Goal: Information Seeking & Learning: Learn about a topic

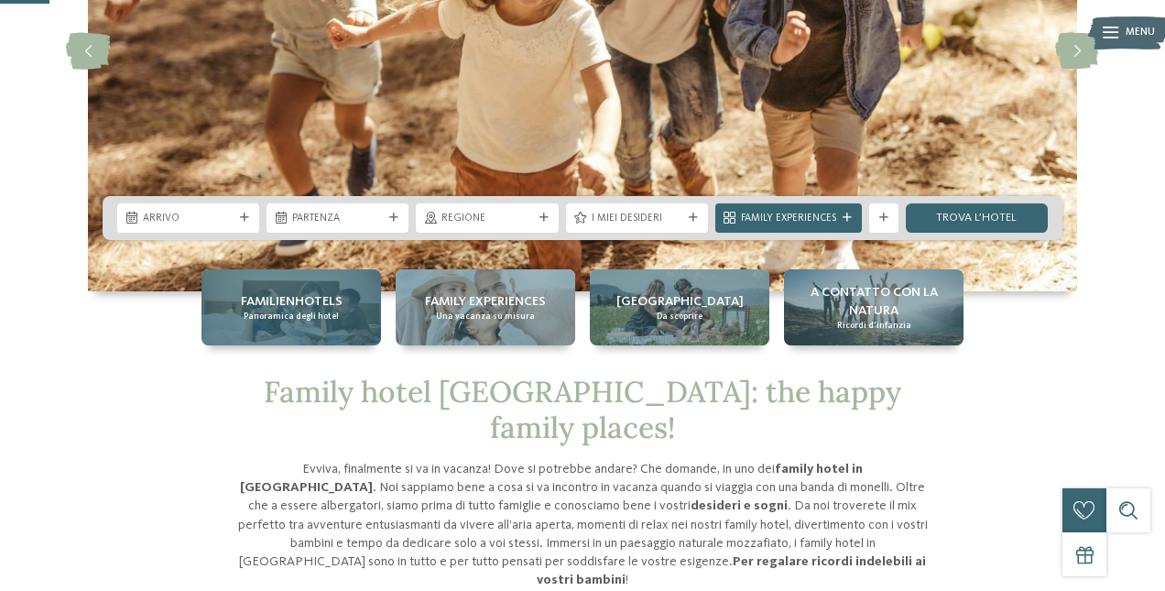
click at [315, 315] on span "Panoramica degli hotel" at bounding box center [291, 317] width 95 height 12
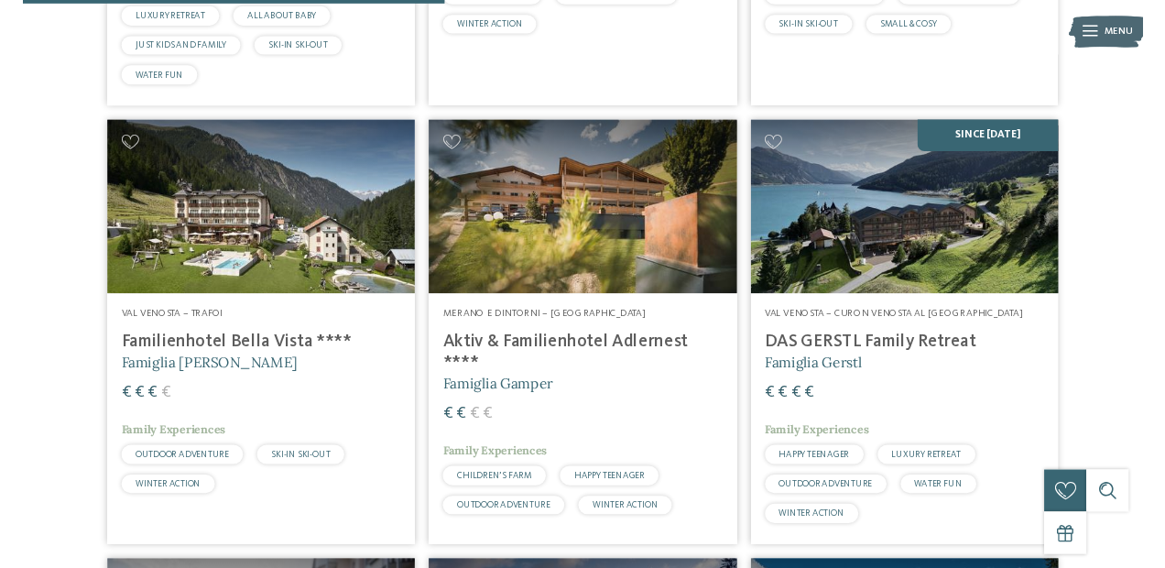
scroll to position [1759, 0]
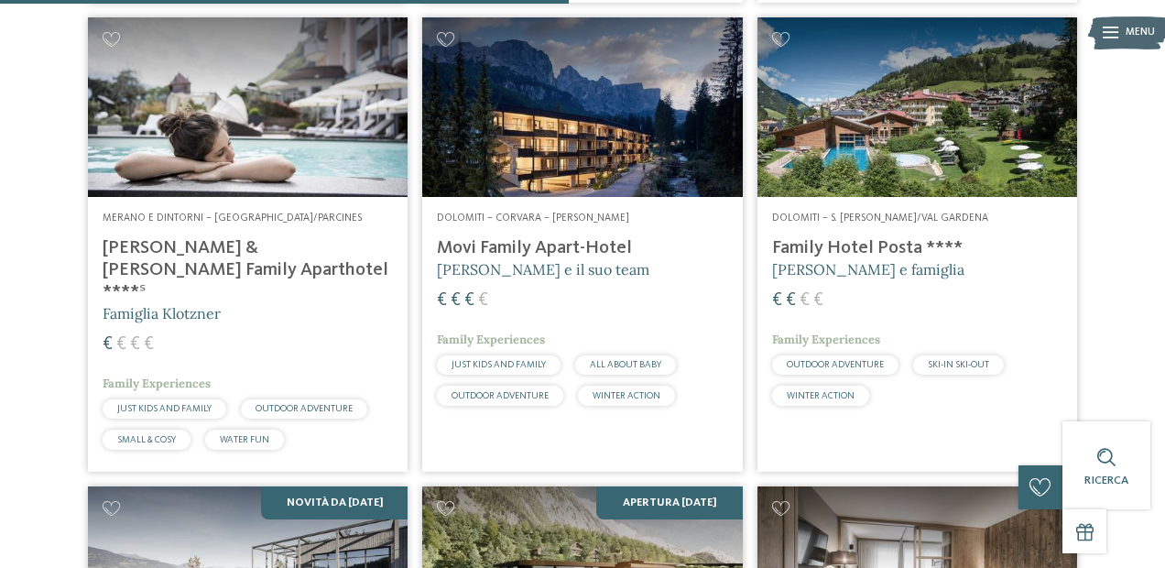
scroll to position [2327, 0]
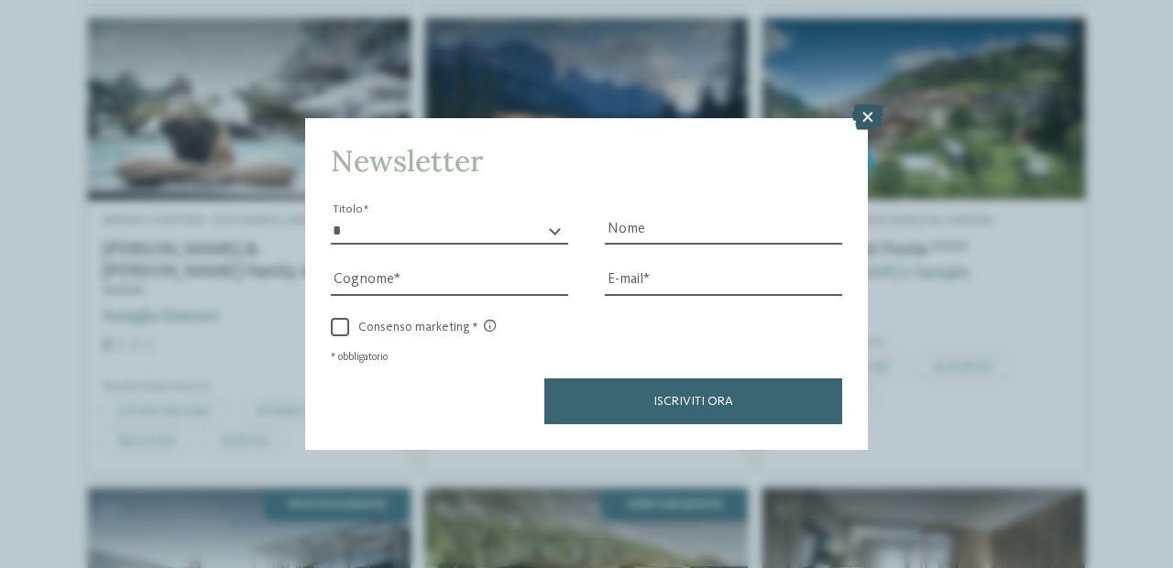
click at [876, 130] on icon at bounding box center [867, 117] width 31 height 26
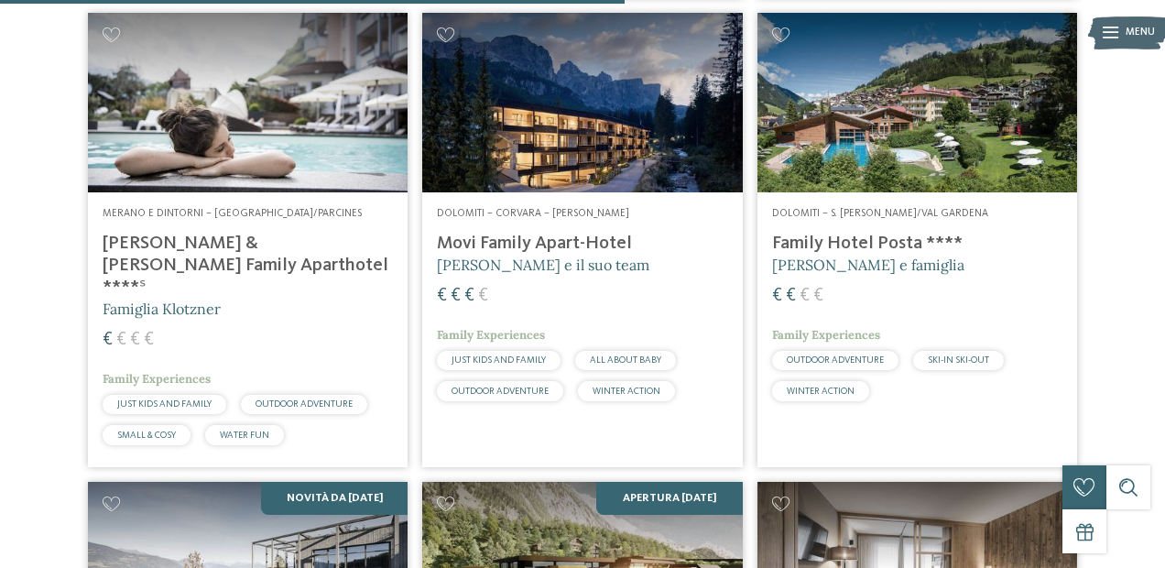
scroll to position [2520, 0]
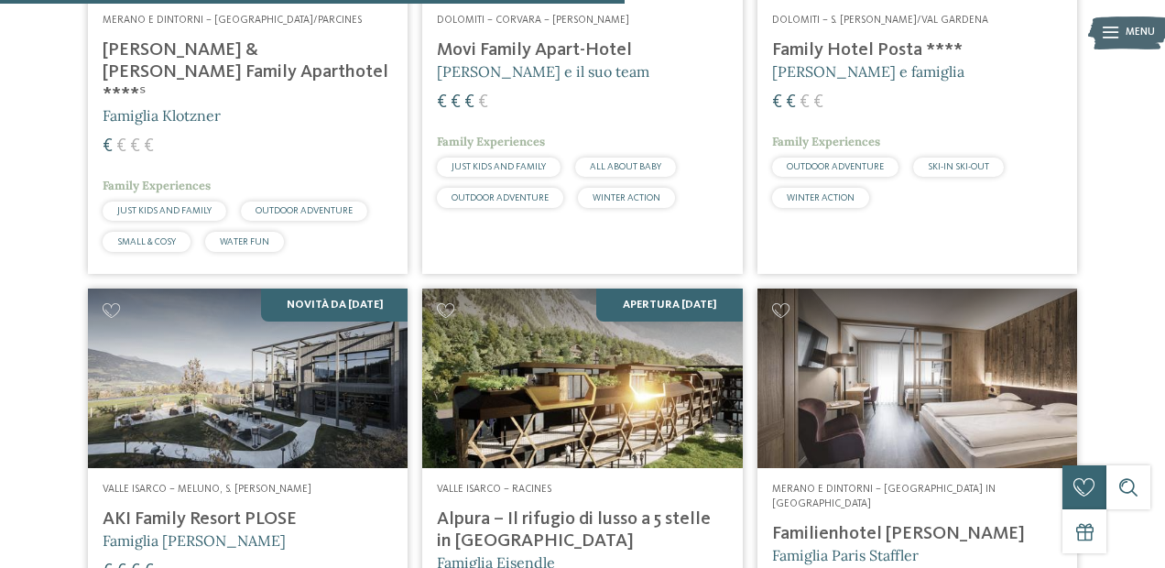
click at [1119, 286] on div "27 / 27 Dolomiti – Sesto Family Resort Rainer ****ˢ Famiglia Rainer € € € €" at bounding box center [582, 40] width 1165 height 4220
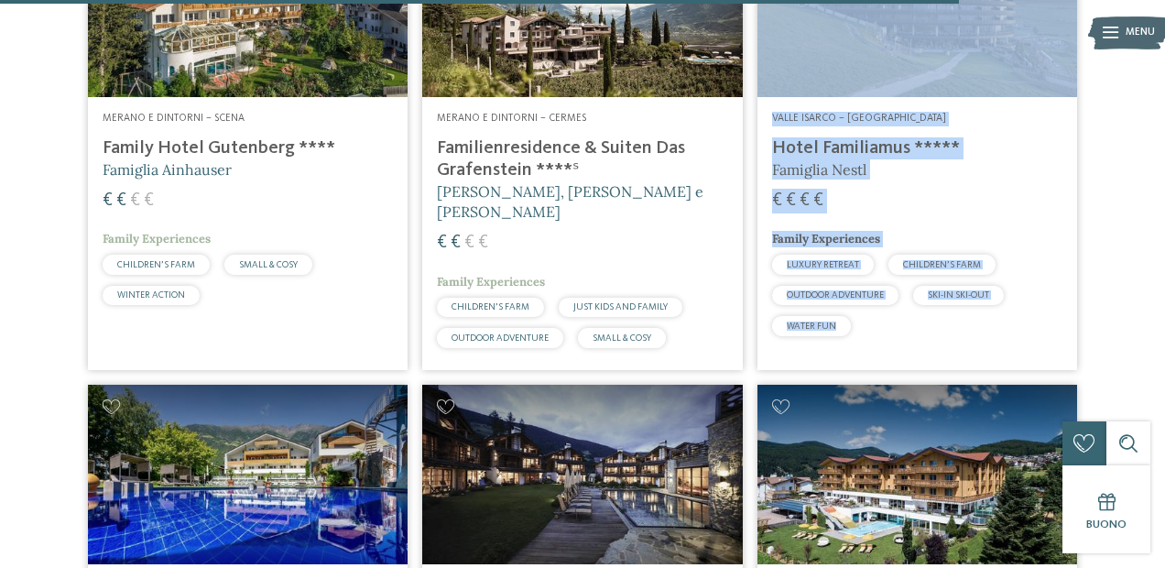
scroll to position [3865, 0]
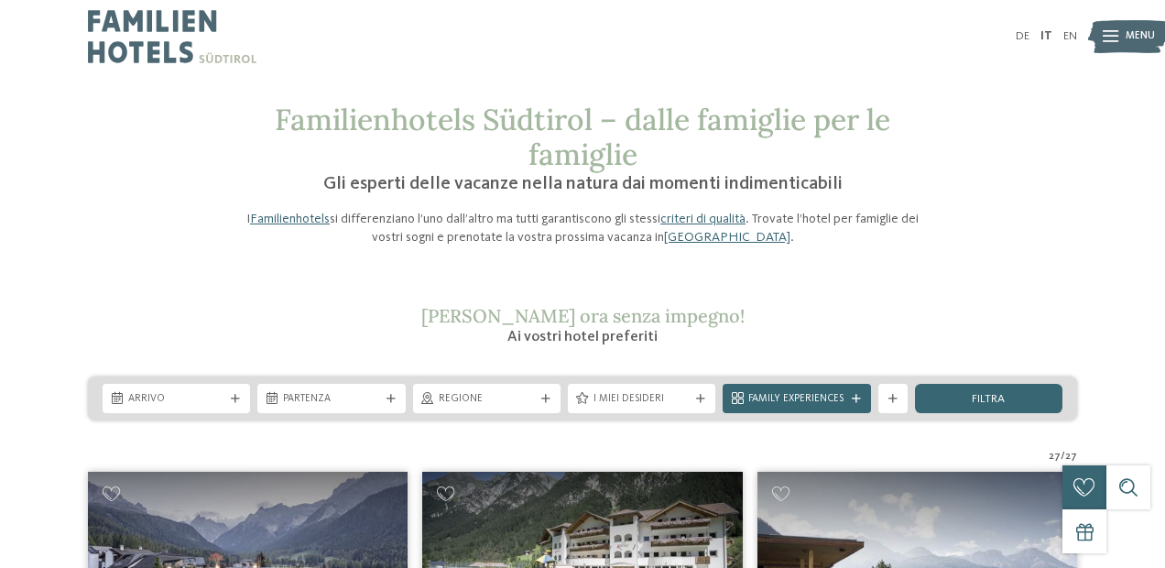
scroll to position [0, 0]
click at [600, 404] on div "I miei desideri" at bounding box center [641, 398] width 147 height 29
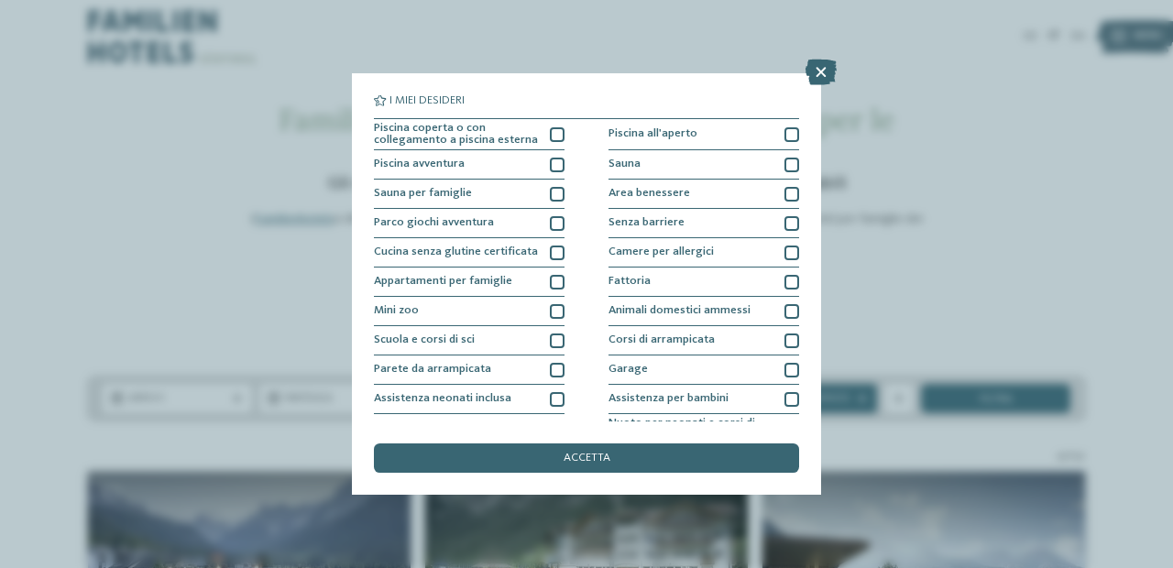
click at [901, 182] on div "I miei desideri Piscina coperta o con collegamento a piscina esterna Piscina al…" at bounding box center [586, 284] width 1173 height 568
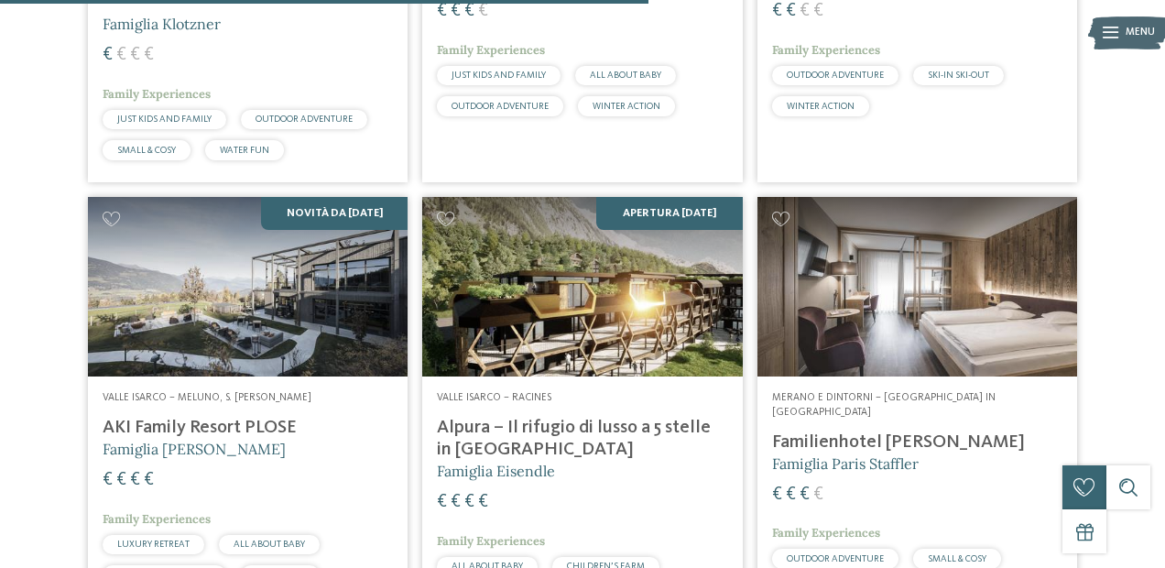
scroll to position [2617, 0]
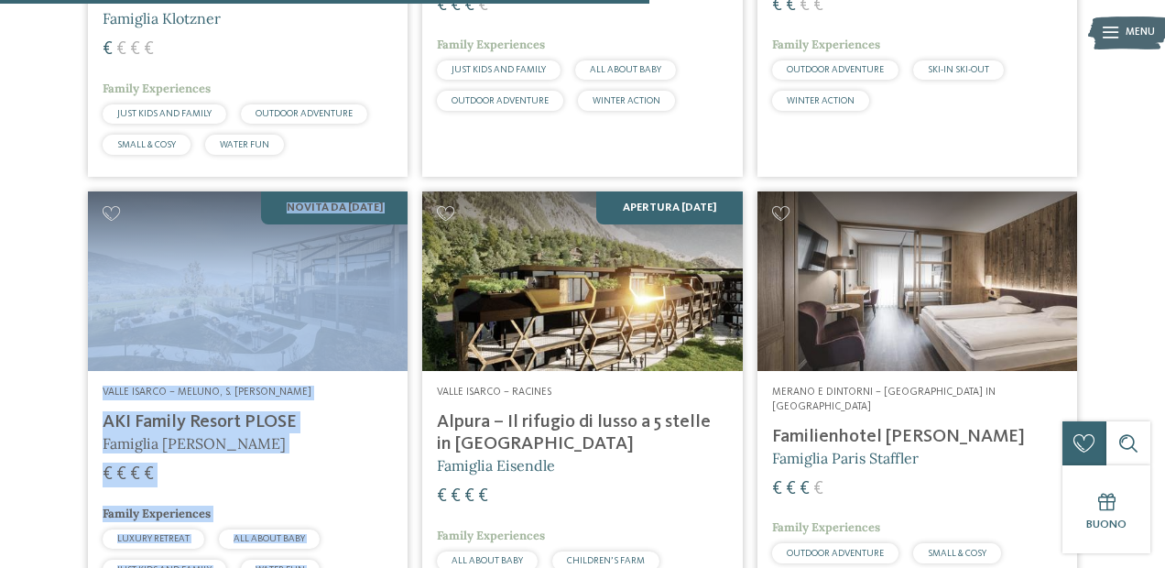
click at [288, 371] on div "Valle Isarco – Meluno, S. Andrea Bressanone AKI Family Resort PLOSE Famiglia Sa…" at bounding box center [248, 501] width 320 height 261
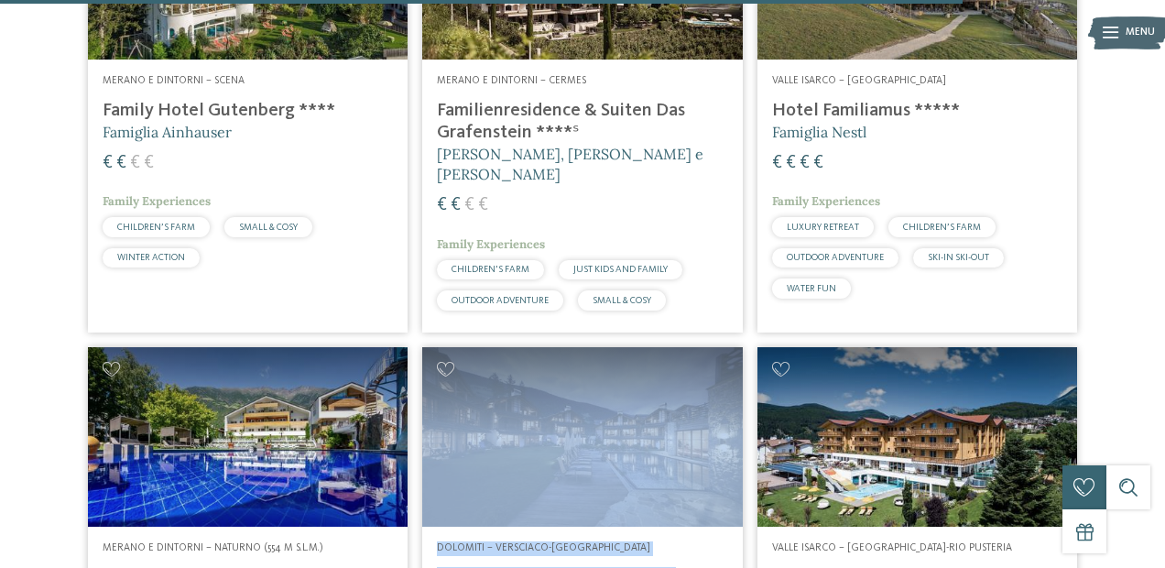
scroll to position [3914, 0]
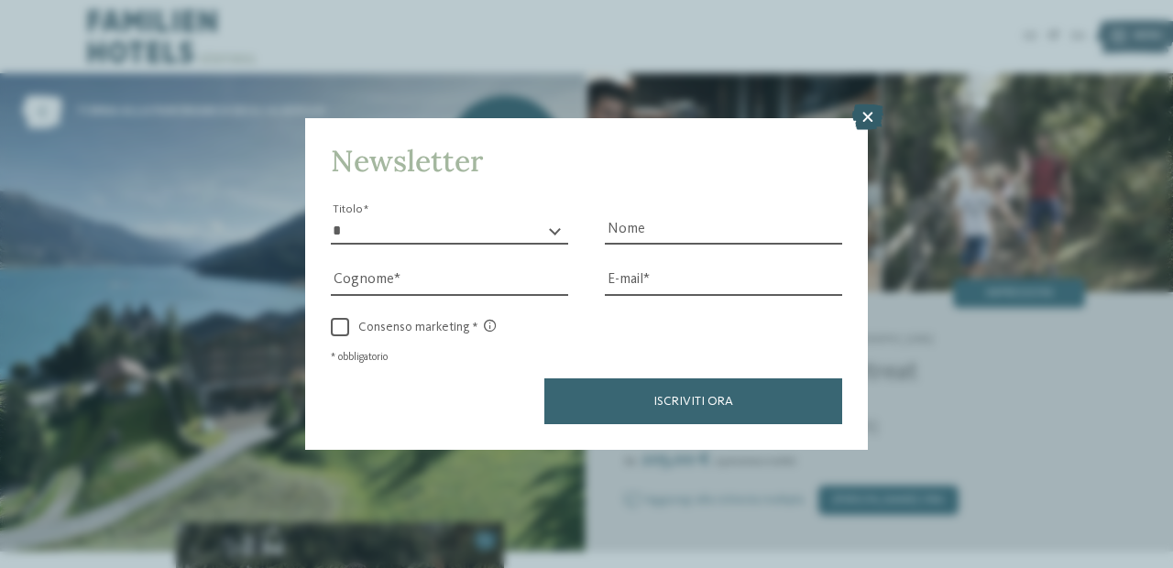
click at [861, 130] on icon at bounding box center [867, 117] width 31 height 26
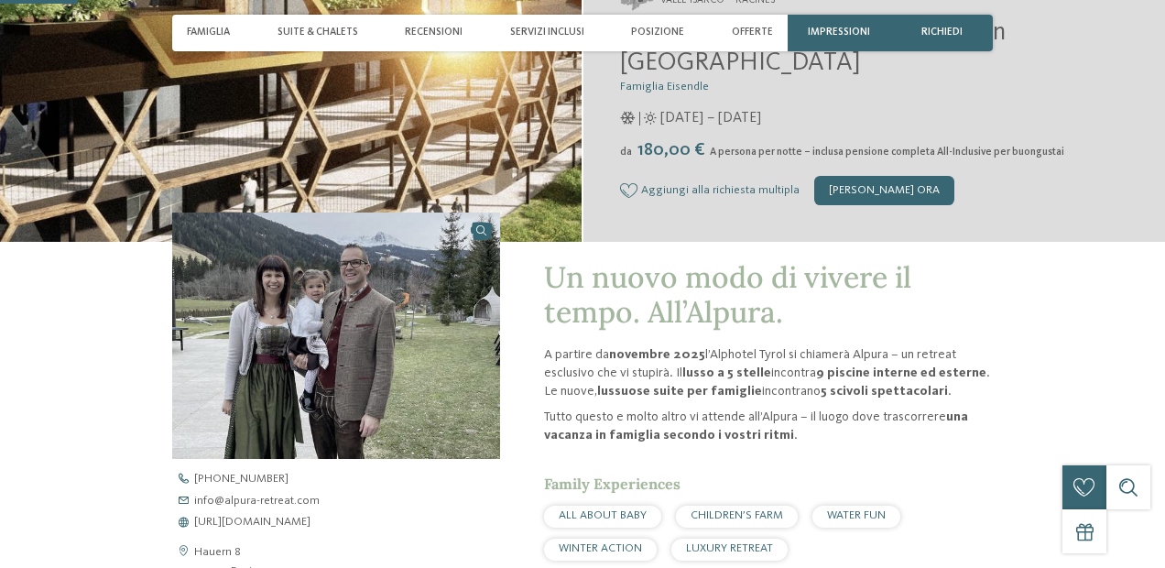
scroll to position [349, 0]
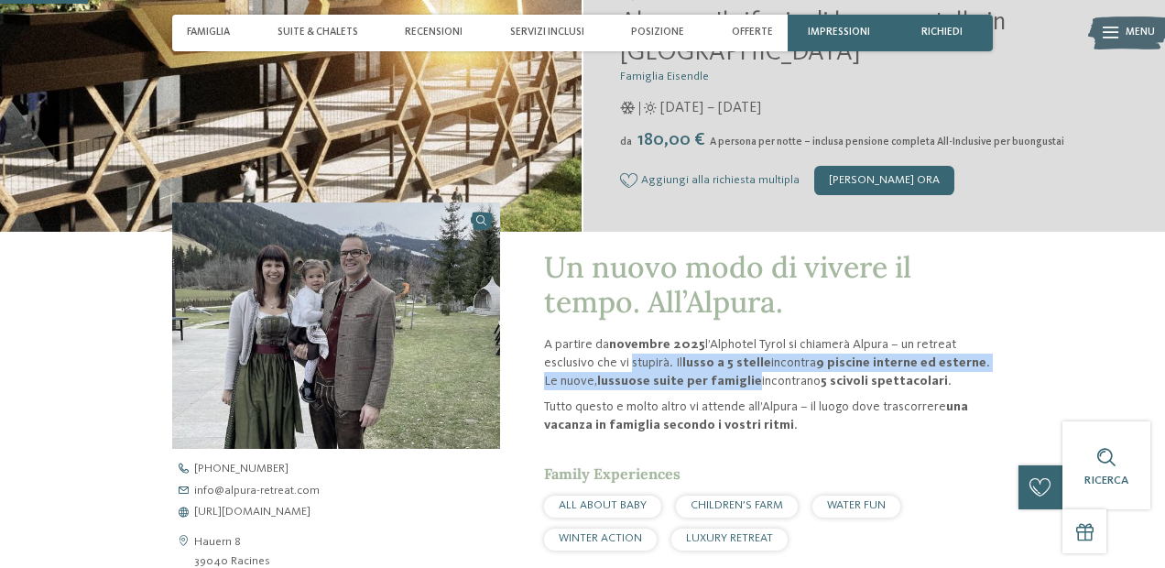
drag, startPoint x: 625, startPoint y: 355, endPoint x: 728, endPoint y: 375, distance: 105.5
click at [728, 375] on p "A partire da novembre 2025 l’Alphotel Tyrol si chiamerà Alpura – un retreat esc…" at bounding box center [768, 362] width 449 height 55
click at [728, 375] on strong "lussuose suite per famiglie" at bounding box center [679, 381] width 165 height 13
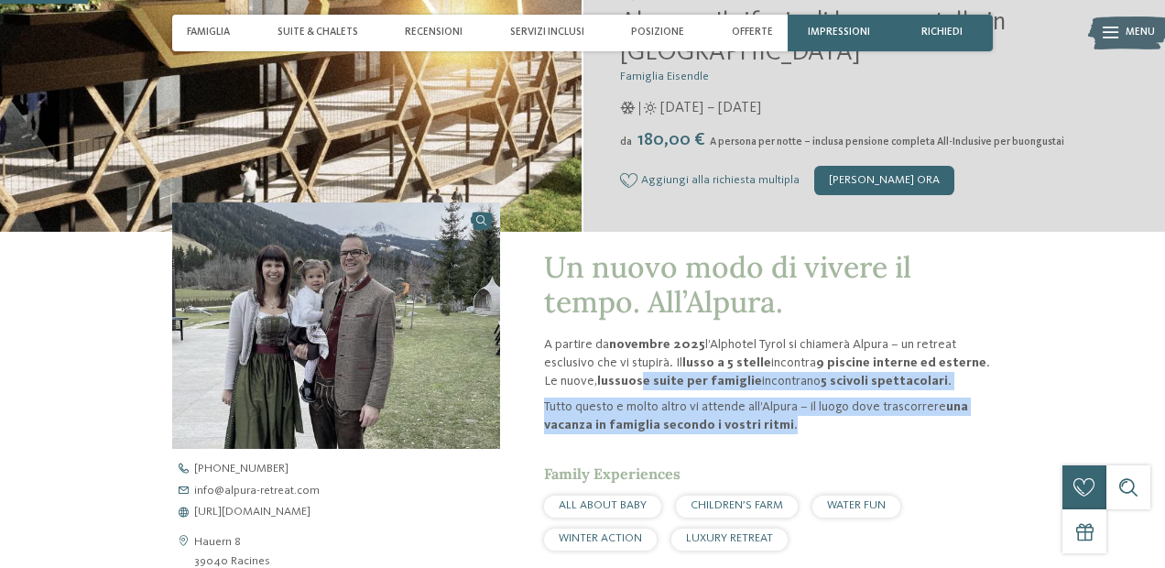
drag, startPoint x: 623, startPoint y: 372, endPoint x: 747, endPoint y: 439, distance: 140.6
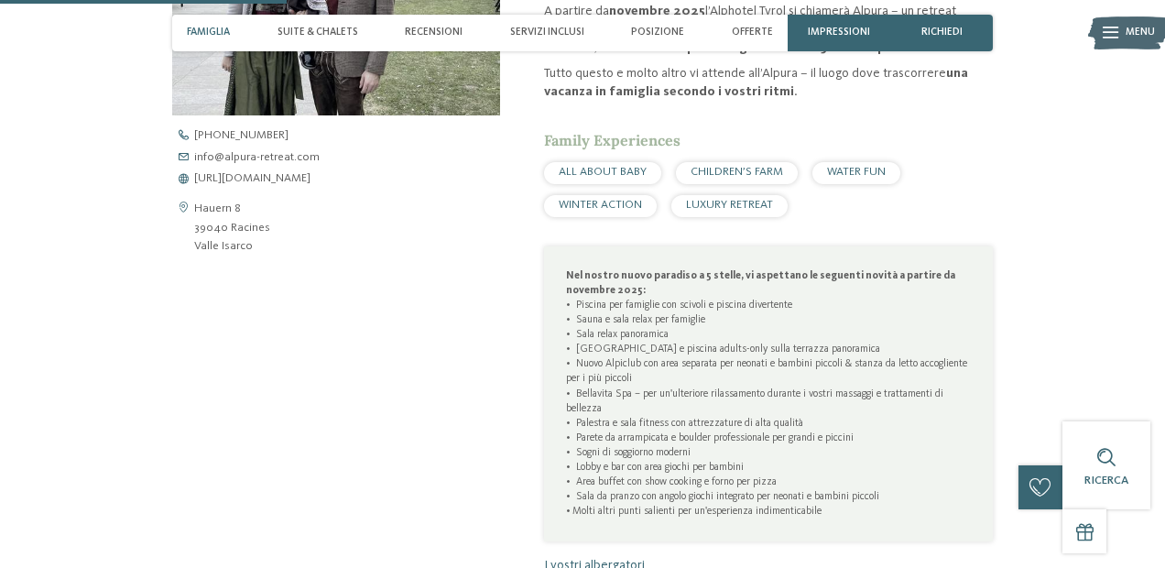
scroll to position [1368, 0]
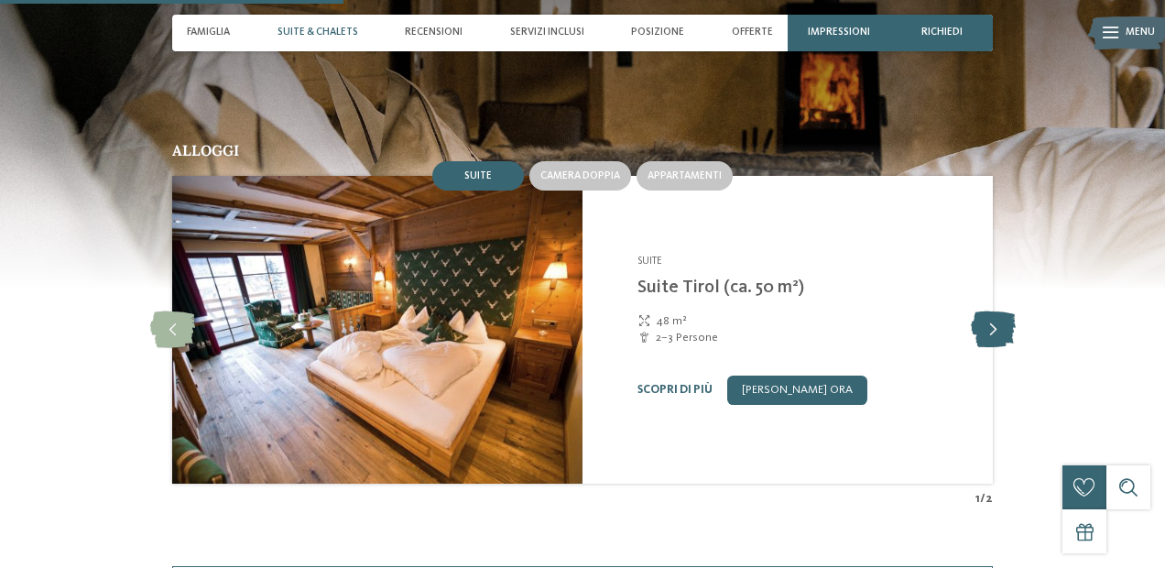
click at [991, 311] on icon at bounding box center [993, 329] width 45 height 37
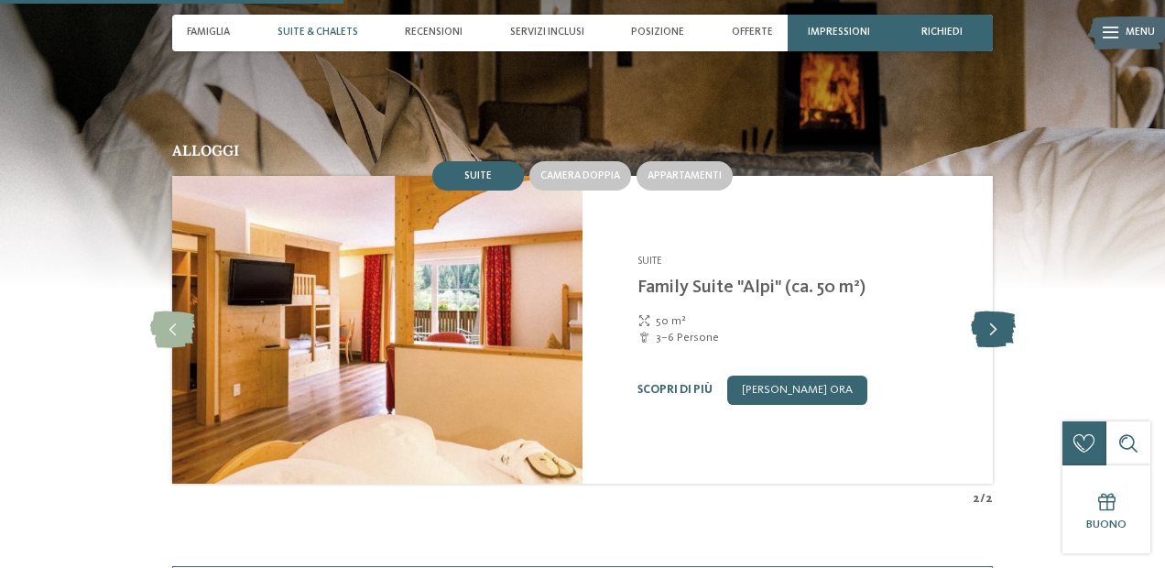
click at [991, 311] on icon at bounding box center [993, 329] width 45 height 37
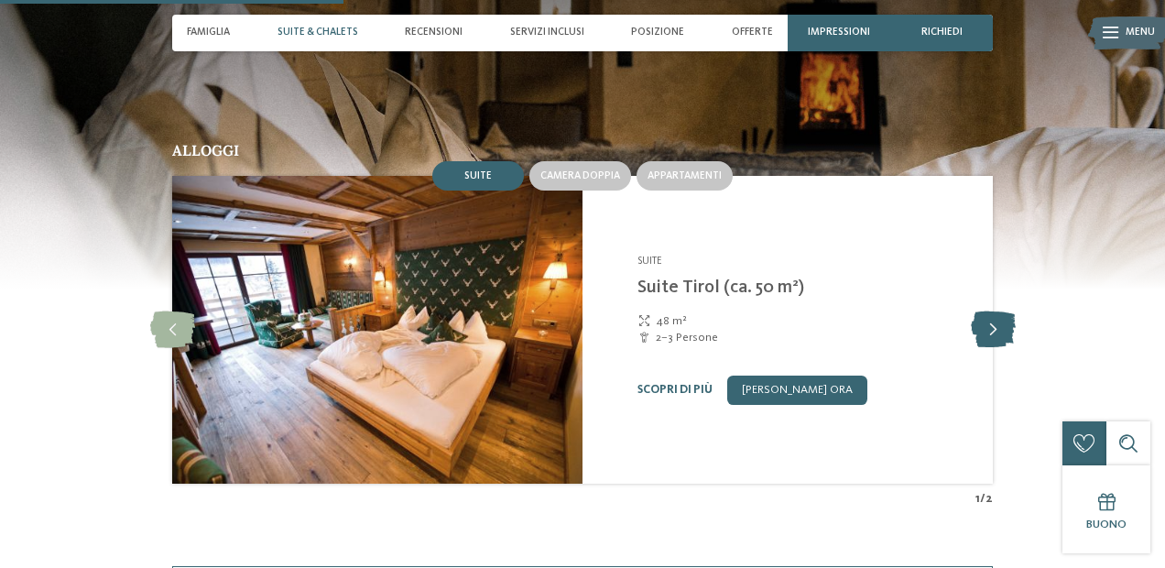
click at [991, 311] on icon at bounding box center [993, 329] width 45 height 37
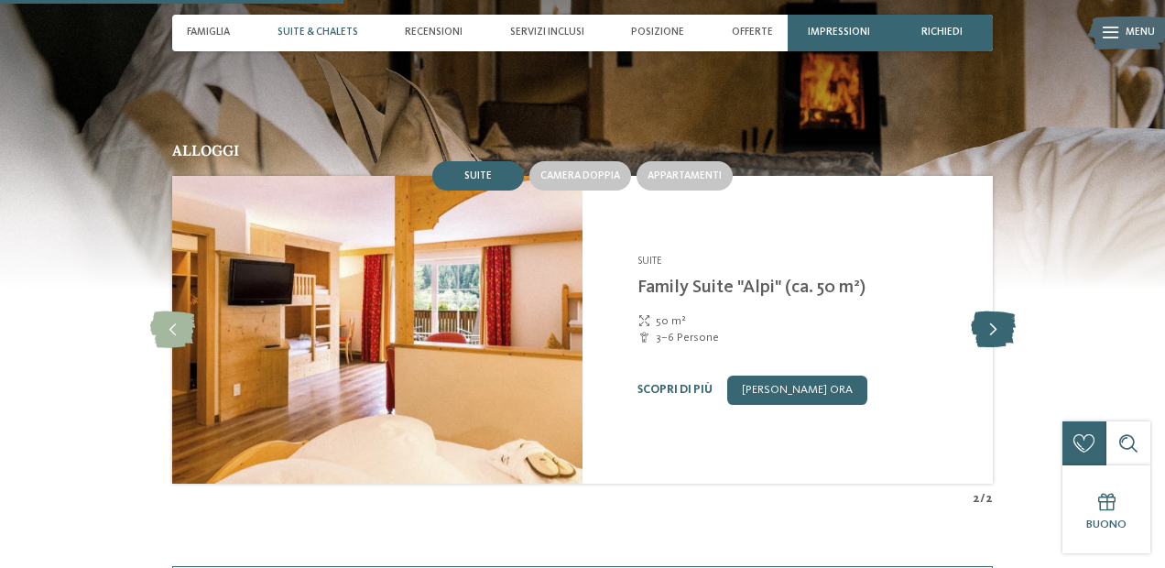
click at [991, 311] on icon at bounding box center [993, 329] width 45 height 37
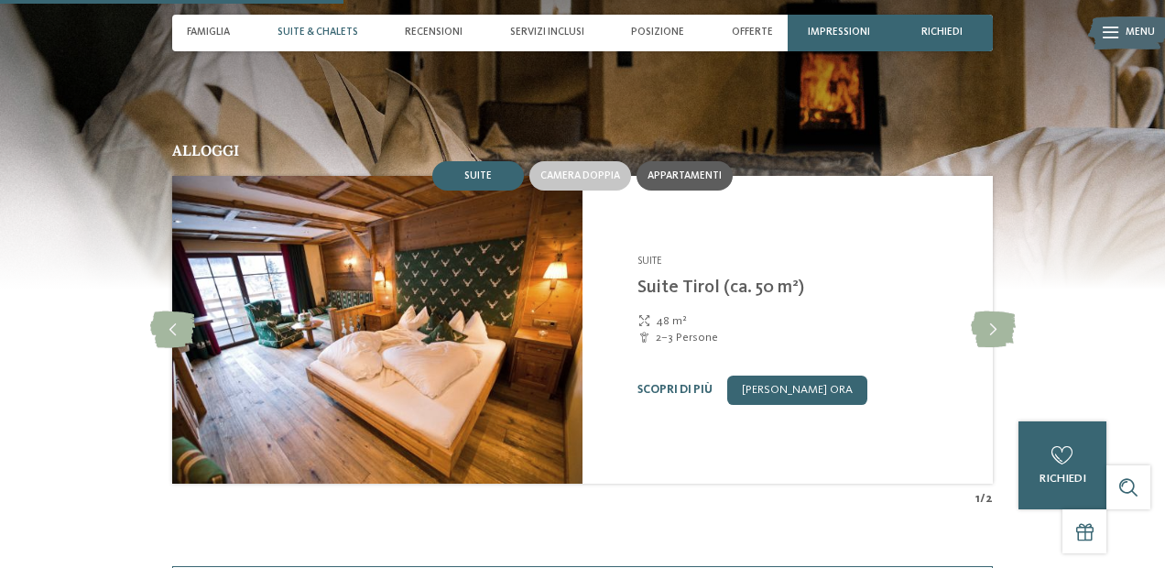
click at [683, 170] on span "Appartamenti" at bounding box center [685, 175] width 74 height 11
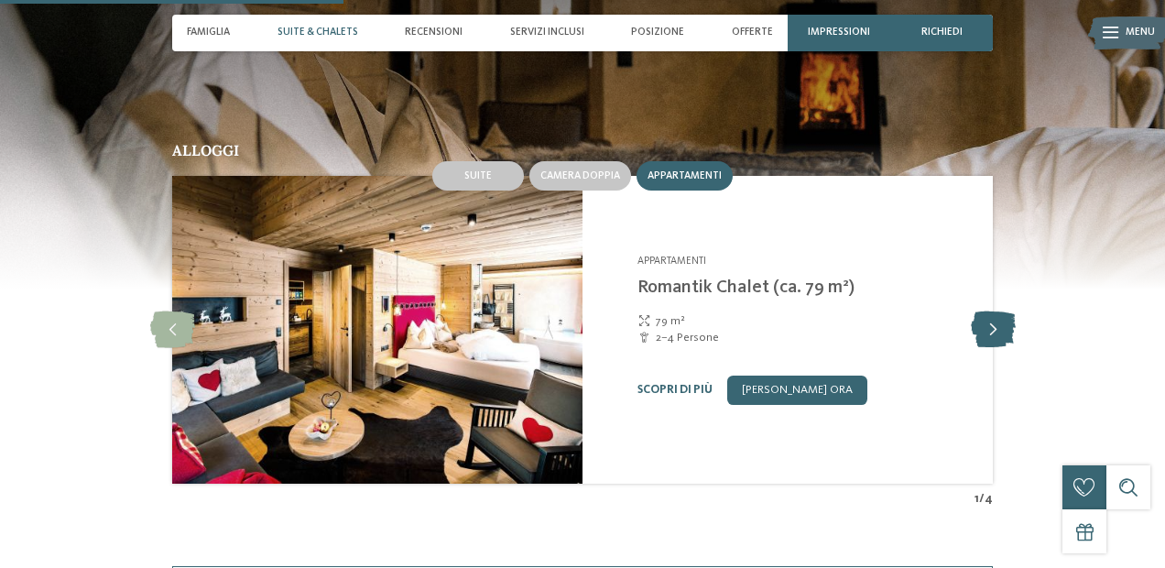
click at [981, 311] on icon at bounding box center [993, 329] width 45 height 37
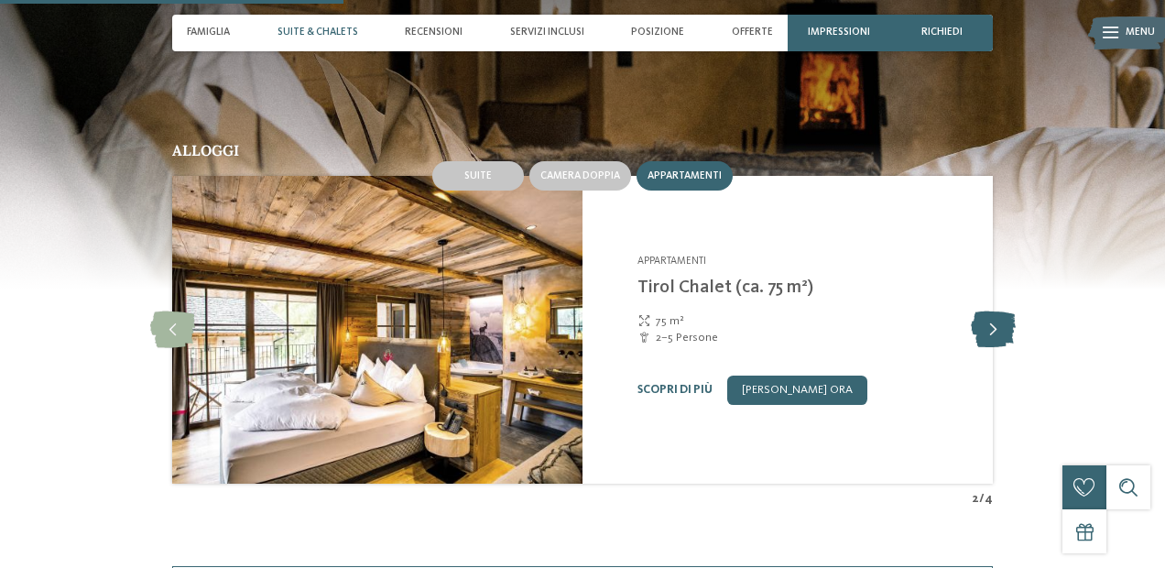
click at [981, 311] on icon at bounding box center [993, 329] width 45 height 37
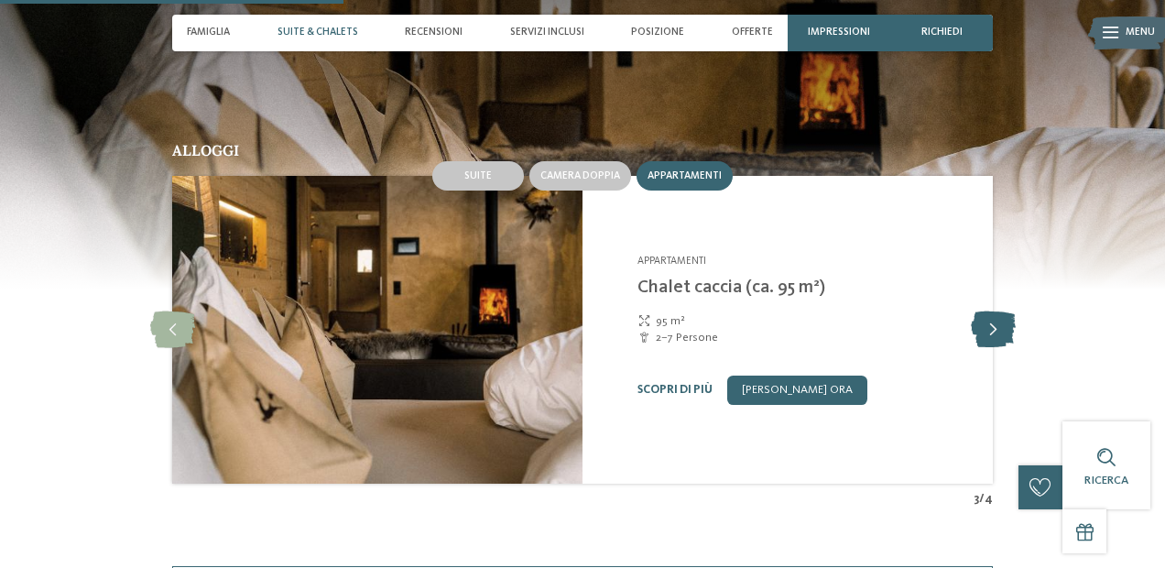
click at [993, 311] on icon at bounding box center [993, 329] width 45 height 37
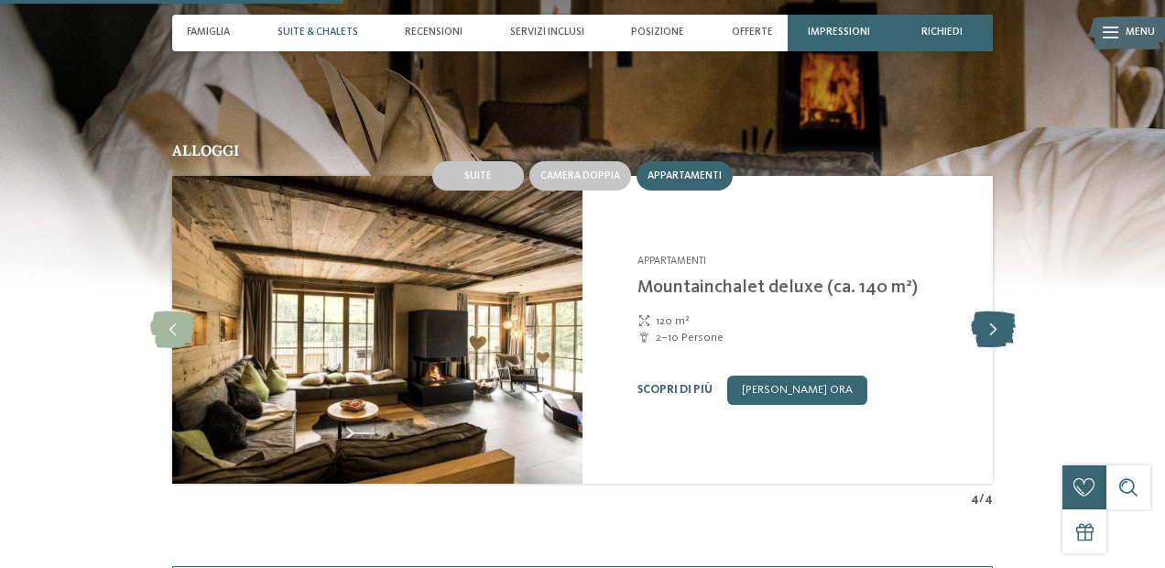
click at [988, 311] on icon at bounding box center [993, 329] width 45 height 37
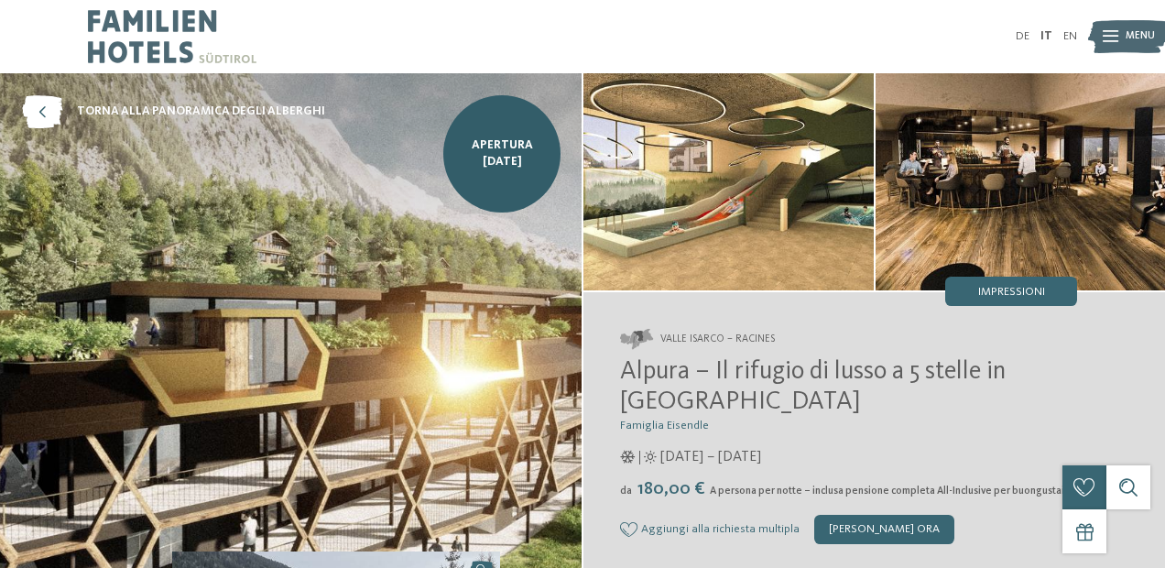
scroll to position [0, 0]
click at [931, 237] on img at bounding box center [1021, 181] width 290 height 217
click at [782, 208] on img at bounding box center [729, 181] width 290 height 217
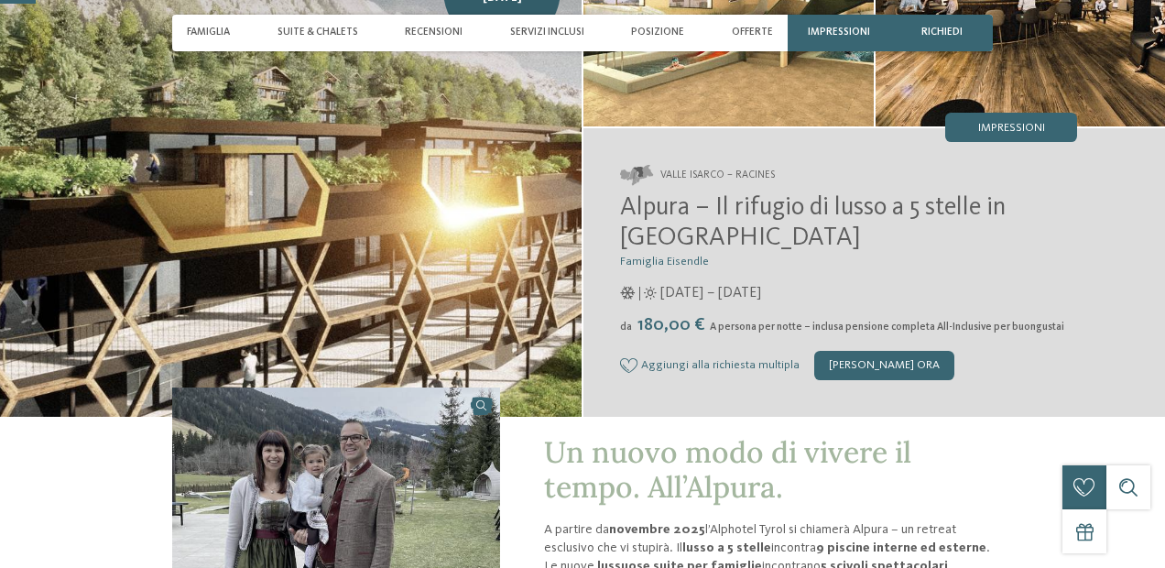
scroll to position [180, 0]
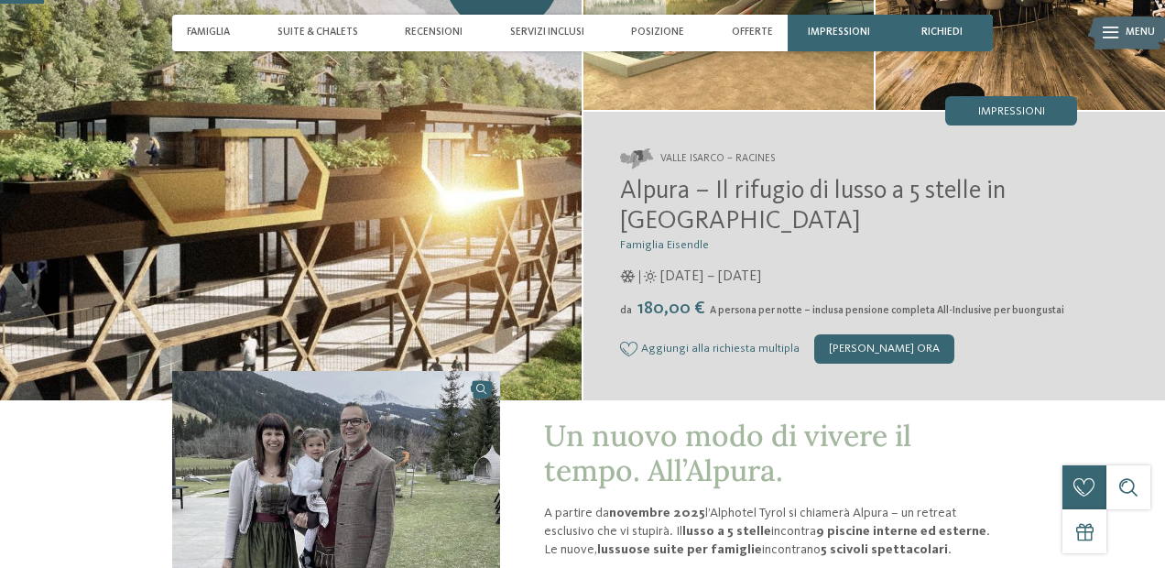
click at [482, 274] on img at bounding box center [291, 147] width 582 height 508
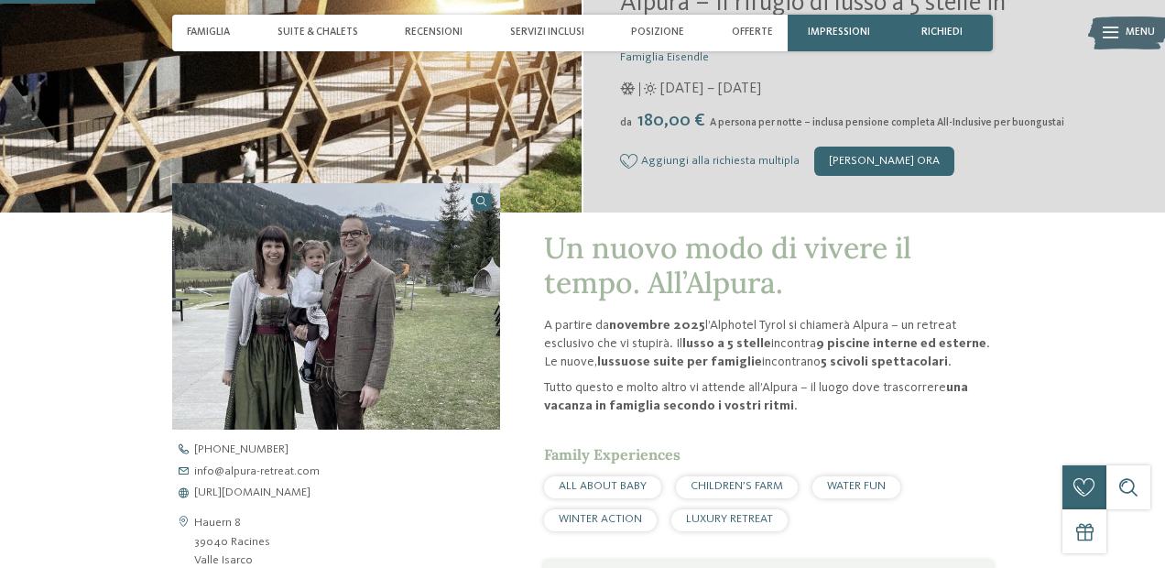
scroll to position [598, 0]
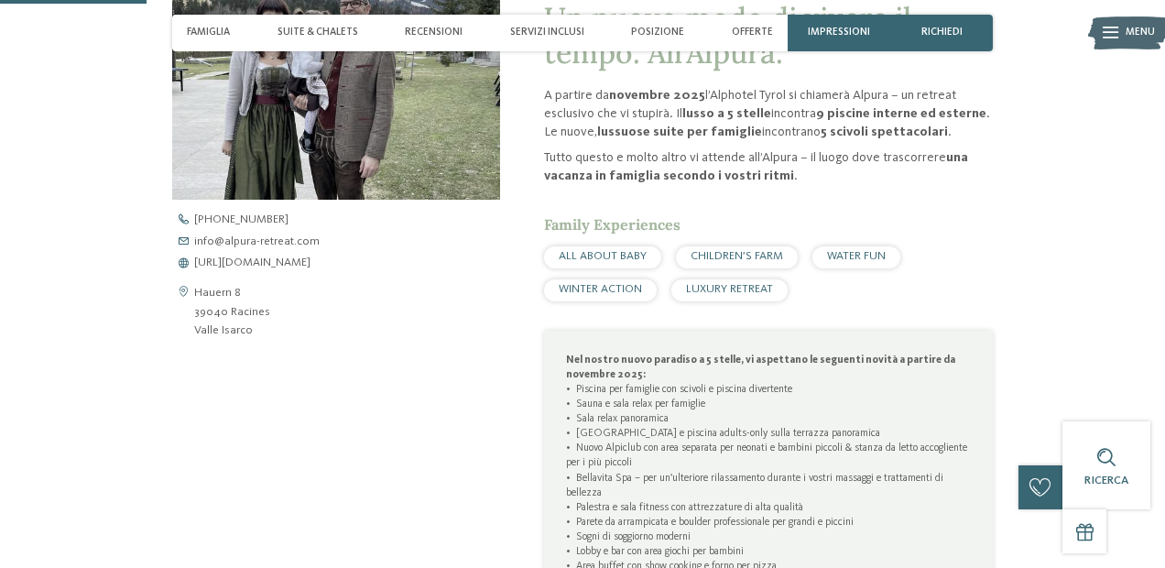
click at [221, 297] on address "Hauern 8 39040 Racines Valle Isarco" at bounding box center [232, 312] width 76 height 56
click at [178, 289] on icon at bounding box center [183, 312] width 22 height 56
click at [181, 289] on icon at bounding box center [183, 312] width 22 height 56
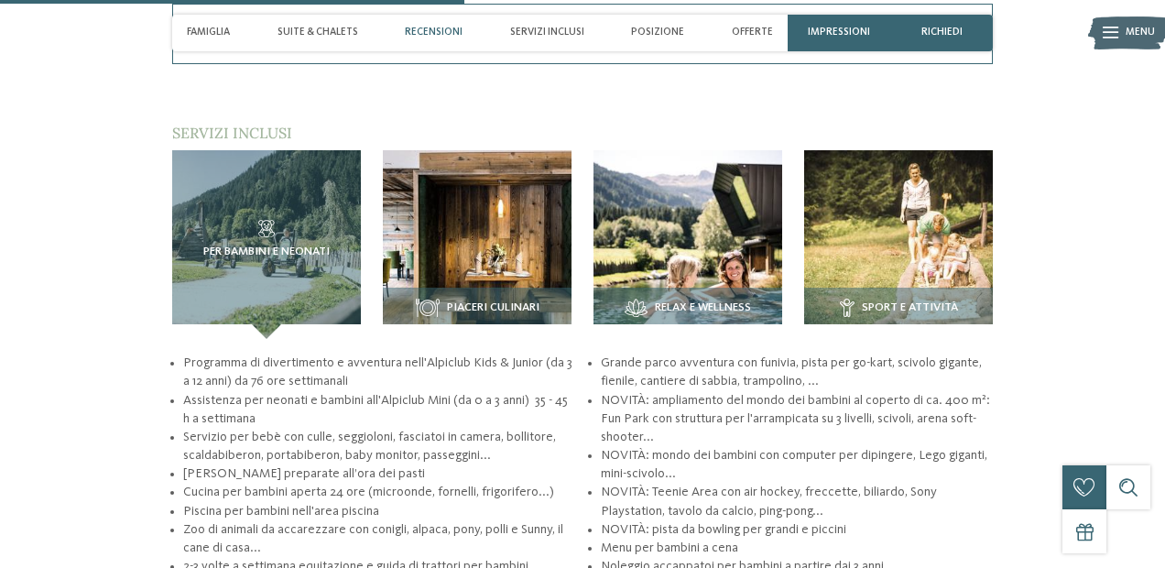
scroll to position [1972, 0]
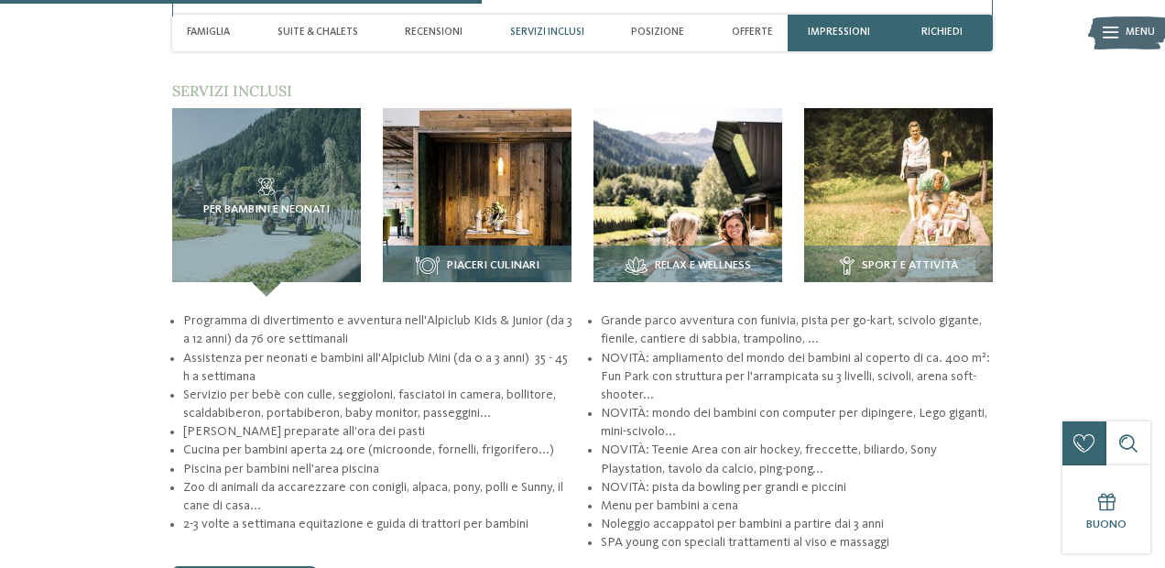
click at [466, 189] on img at bounding box center [477, 202] width 189 height 189
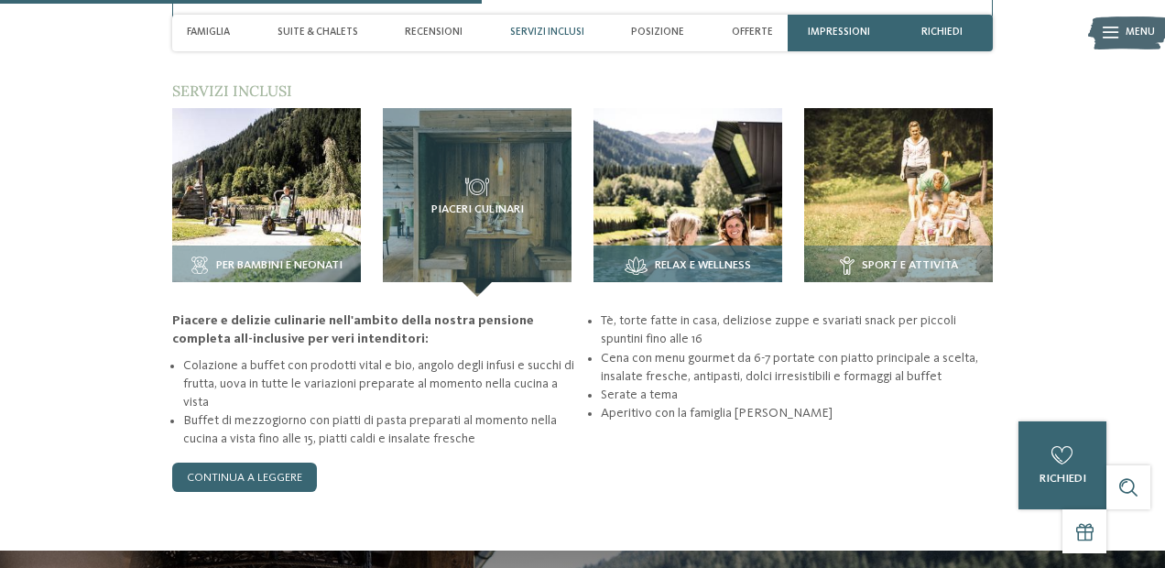
click at [704, 178] on img at bounding box center [688, 202] width 189 height 189
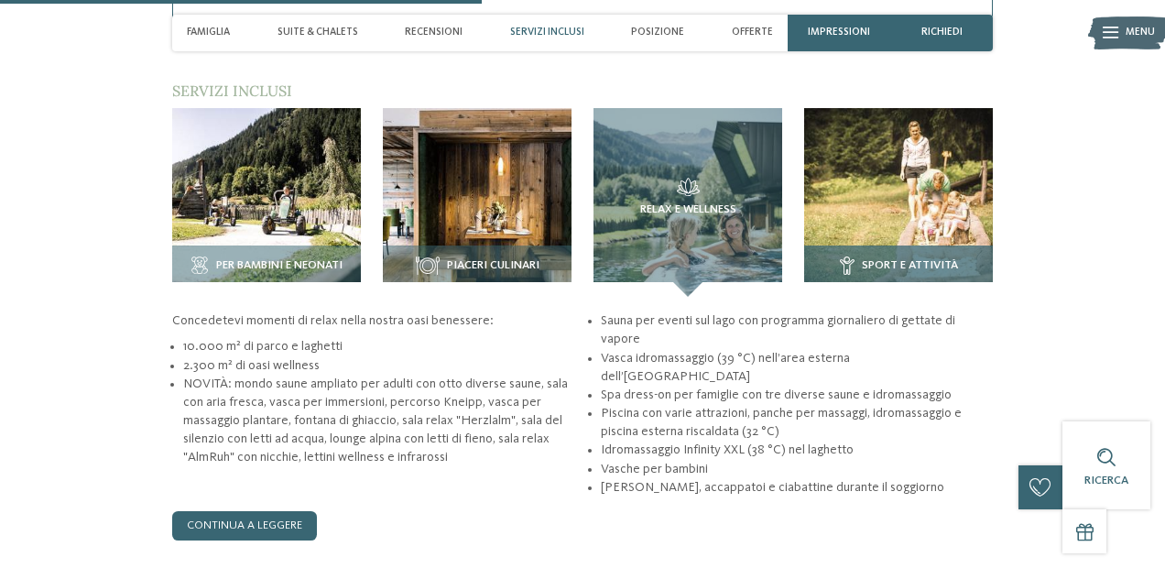
click at [898, 169] on img at bounding box center [898, 202] width 189 height 189
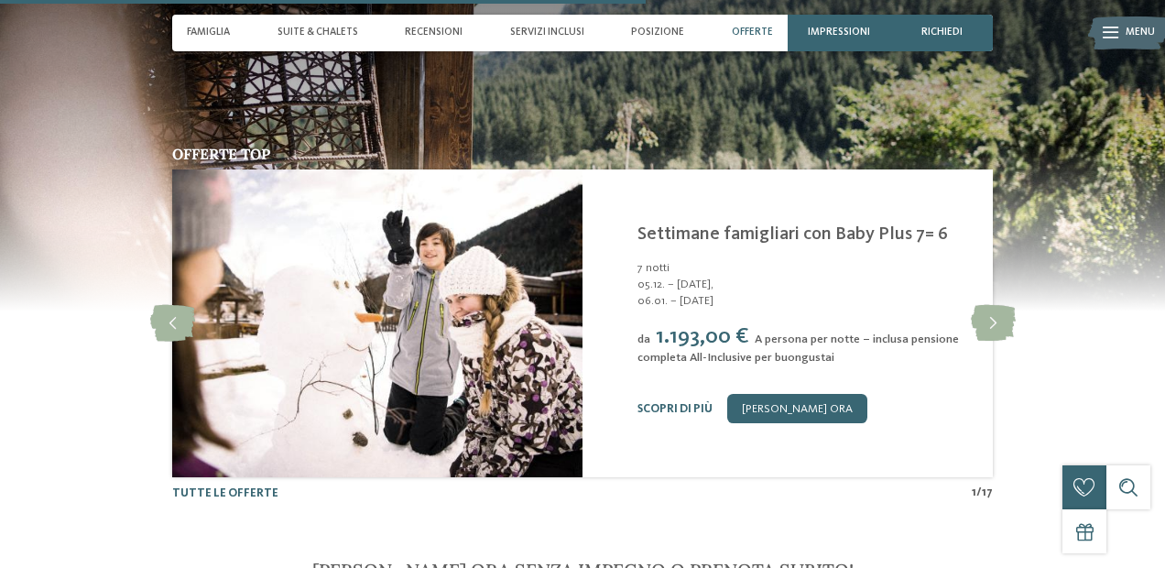
scroll to position [2641, 0]
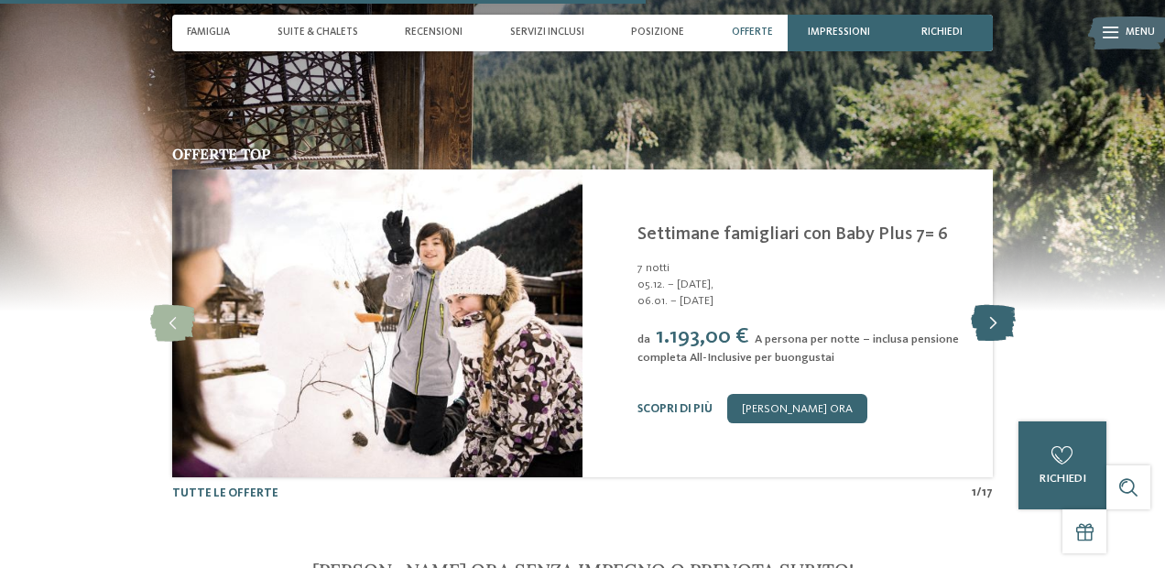
click at [991, 305] on icon at bounding box center [993, 323] width 45 height 37
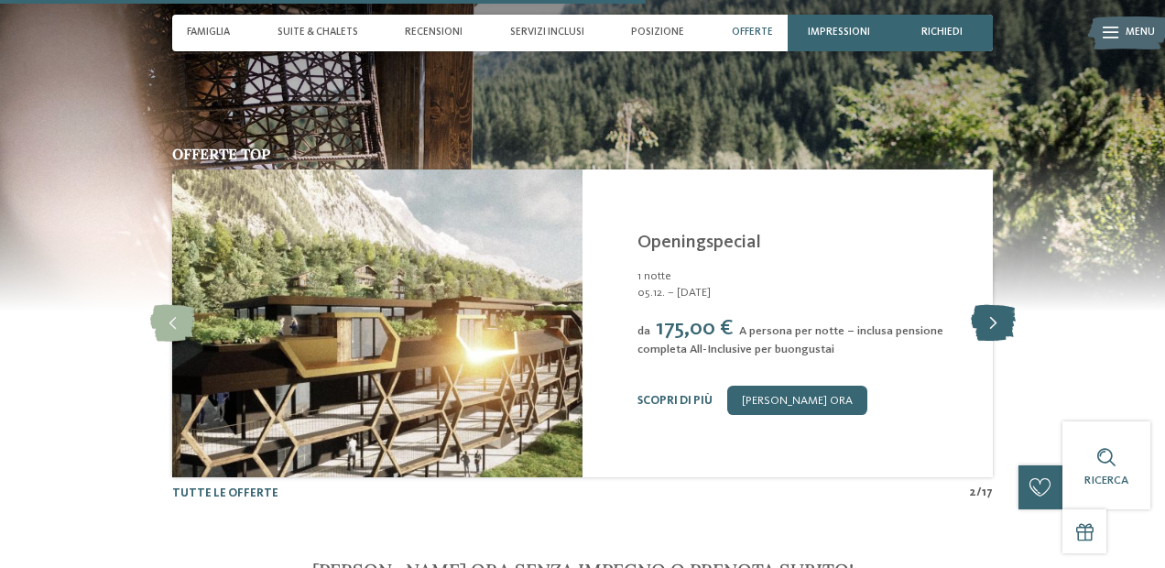
click at [998, 305] on icon at bounding box center [993, 323] width 45 height 37
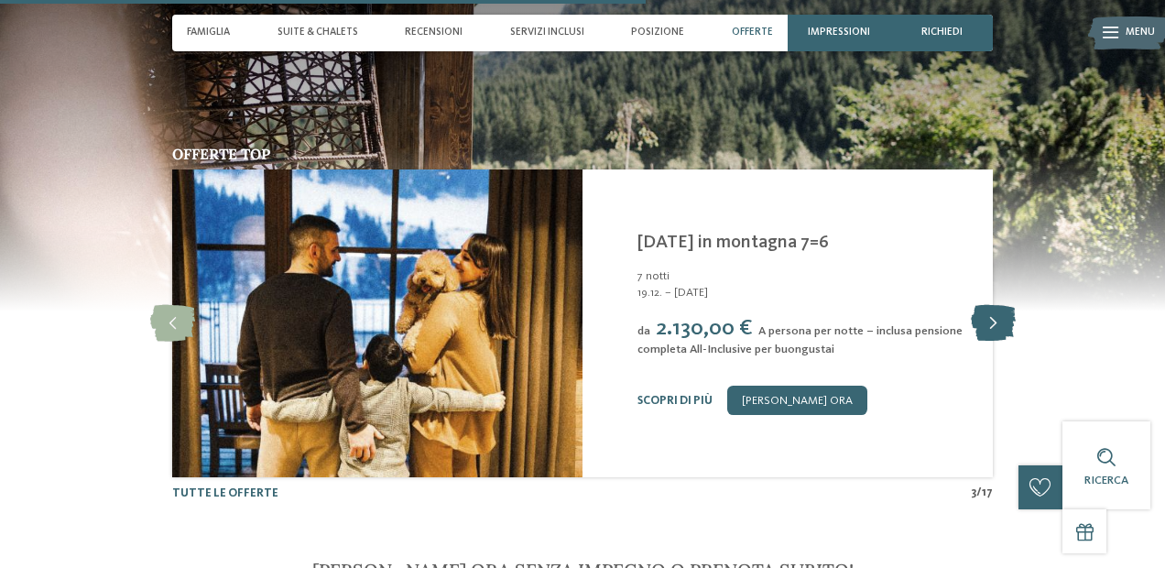
click at [998, 305] on icon at bounding box center [993, 323] width 45 height 37
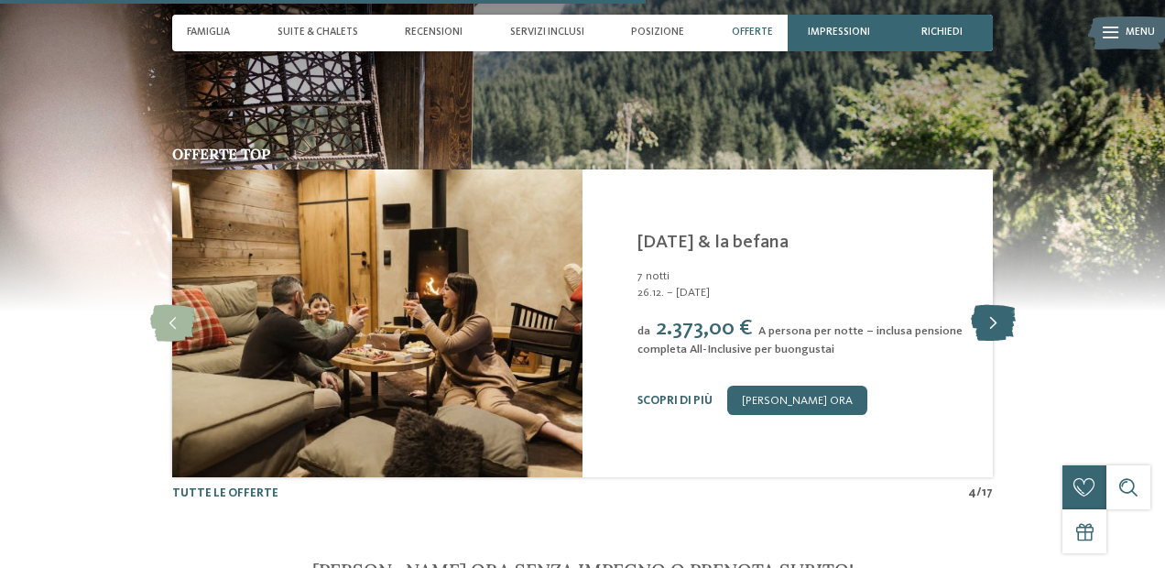
click at [998, 305] on icon at bounding box center [993, 323] width 45 height 37
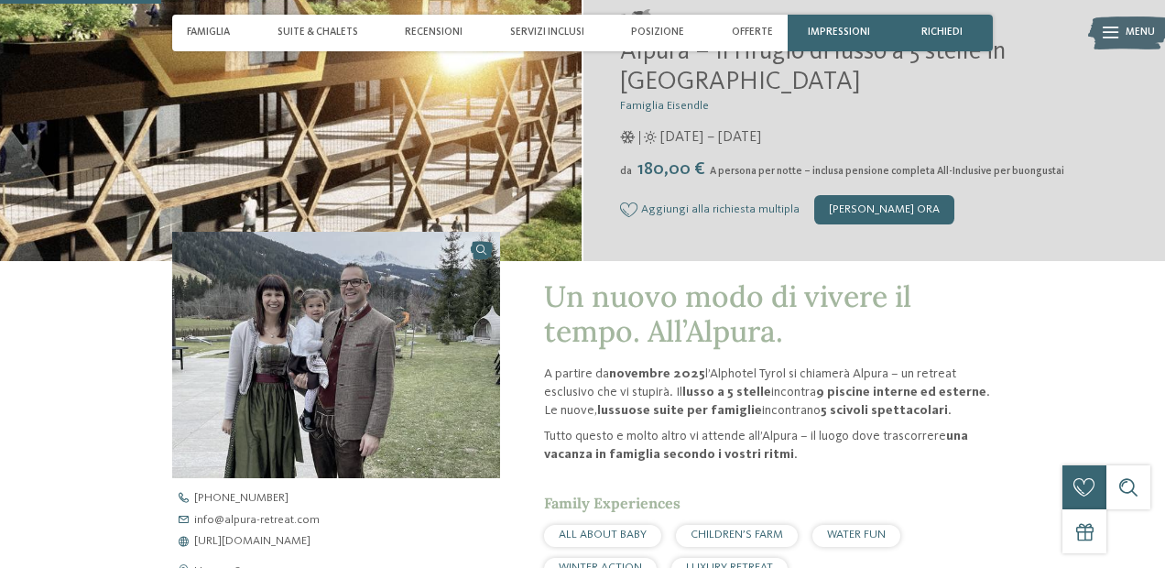
scroll to position [661, 0]
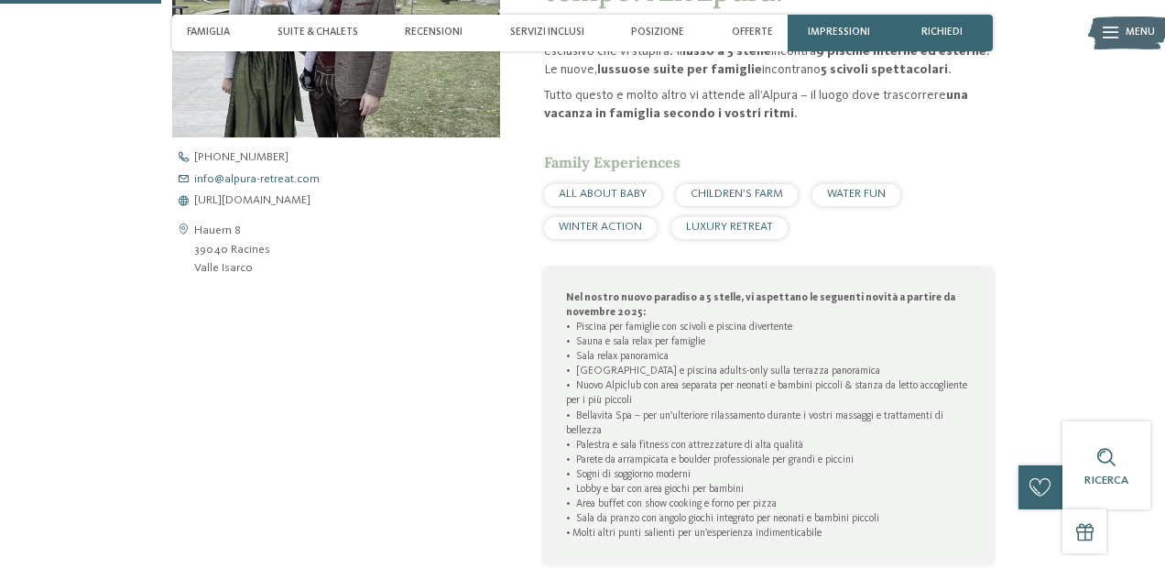
click at [343, 178] on link "info@ no-spam. alpura-retreat. no-spam. com" at bounding box center [349, 180] width 355 height 12
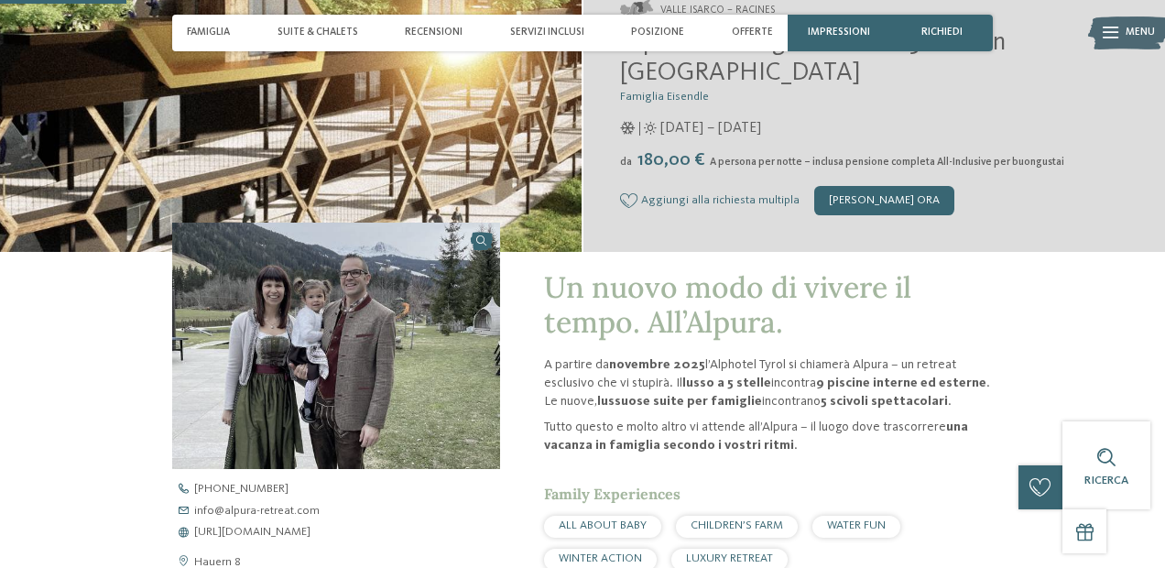
scroll to position [290, 0]
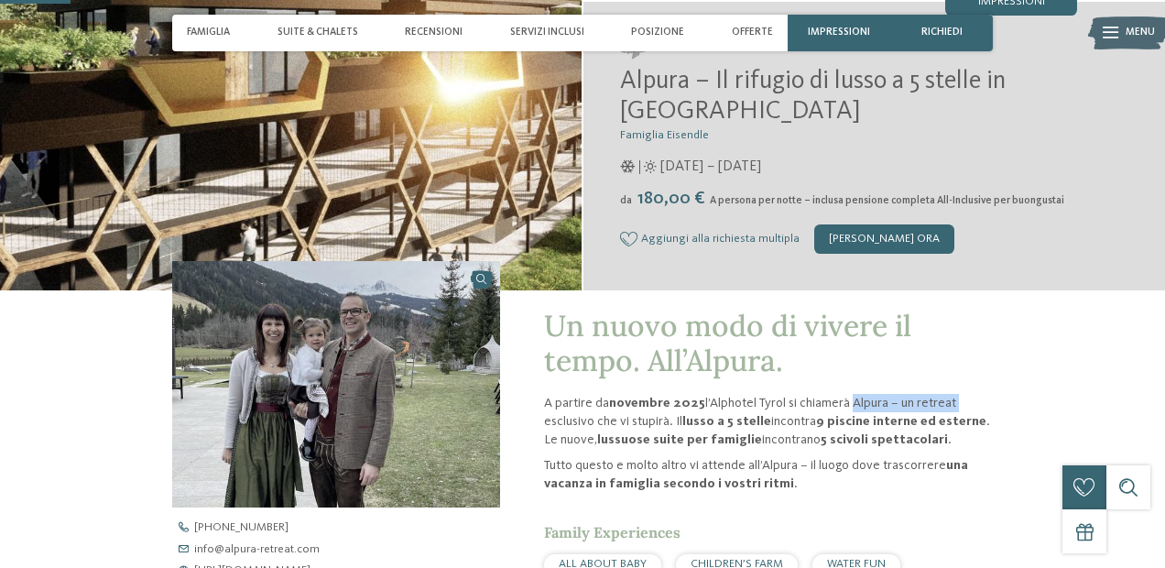
drag, startPoint x: 842, startPoint y: 398, endPoint x: 959, endPoint y: 398, distance: 117.3
click at [959, 398] on p "A partire da novembre 2025 l’Alphotel Tyrol si chiamerà Alpura – un retreat esc…" at bounding box center [768, 421] width 449 height 55
copy p "Alpura – un retreat"
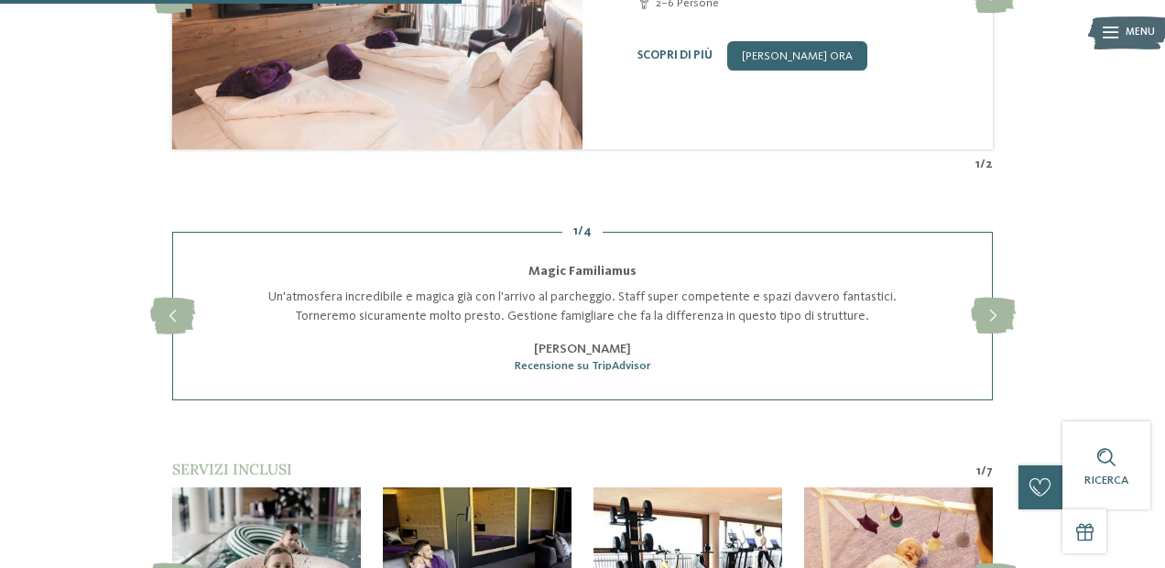
scroll to position [2128, 0]
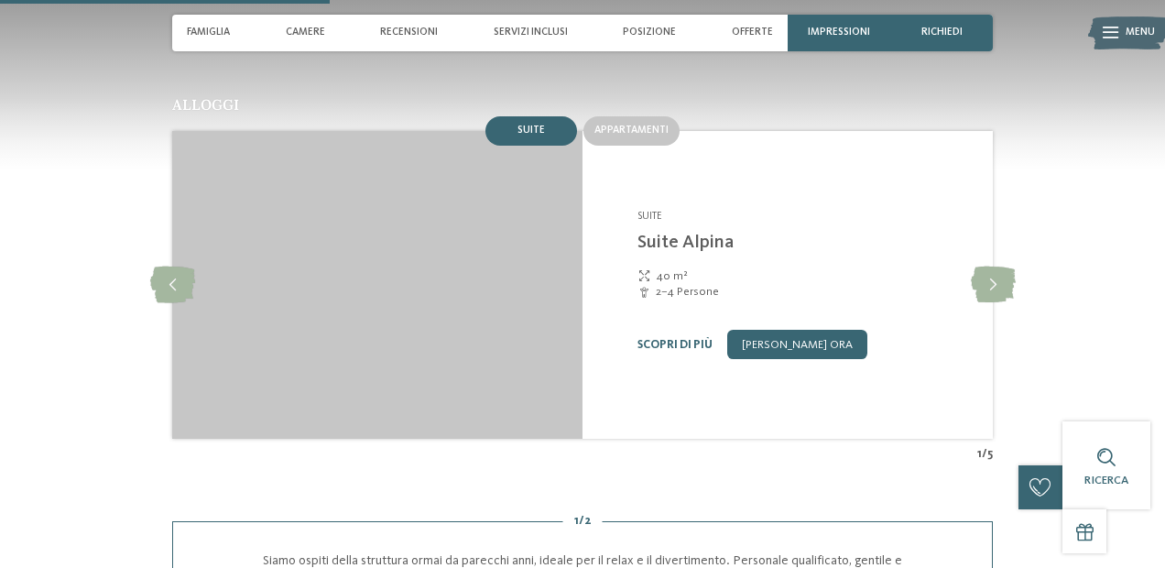
scroll to position [1499, 0]
